Goal: Find specific page/section: Find specific page/section

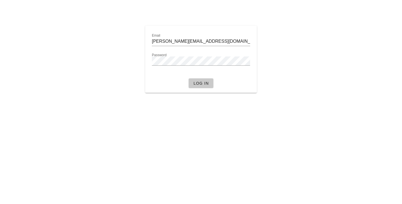
click at [194, 85] on span "Log in" at bounding box center [201, 83] width 16 height 4
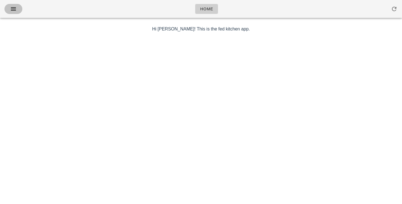
click at [12, 10] on icon "button" at bounding box center [13, 9] width 7 height 7
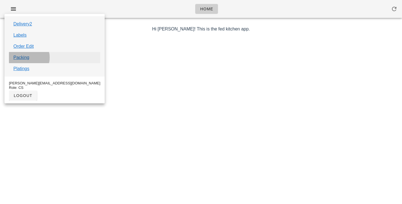
click at [26, 58] on link "Packing" at bounding box center [21, 57] width 16 height 7
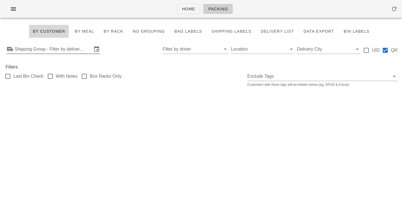
click at [42, 49] on input "Shipping Group - Filter by delivery logistics" at bounding box center [54, 49] width 78 height 9
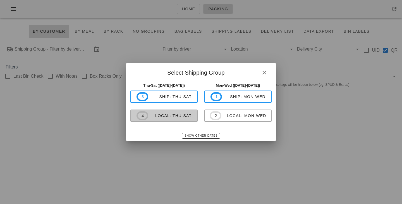
click at [157, 118] on div "local: Thu-Sat" at bounding box center [170, 115] width 44 height 4
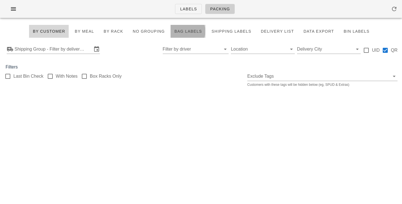
click at [195, 28] on button "Bag Labels" at bounding box center [188, 31] width 35 height 13
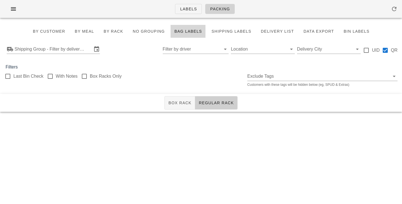
click at [228, 7] on span "Packing" at bounding box center [220, 9] width 20 height 4
click at [218, 12] on link "Packing" at bounding box center [220, 9] width 30 height 10
click at [68, 56] on div "Shipping Group - Filter by delivery logistics Filter by driver Location Deliver…" at bounding box center [201, 49] width 402 height 18
click at [70, 53] on input "text" at bounding box center [54, 49] width 78 height 9
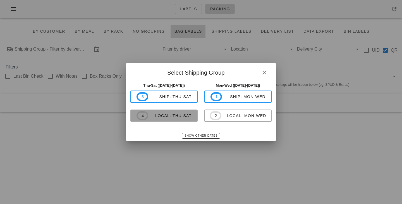
click at [177, 116] on div "local: Thu-Sat" at bounding box center [170, 115] width 44 height 4
